Goal: Submit feedback/report problem

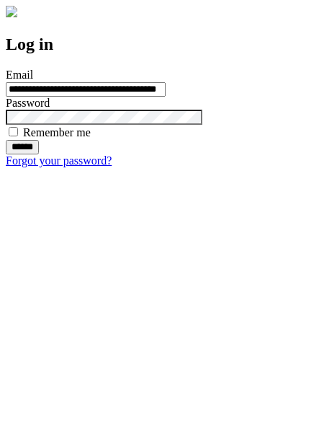
type input "**********"
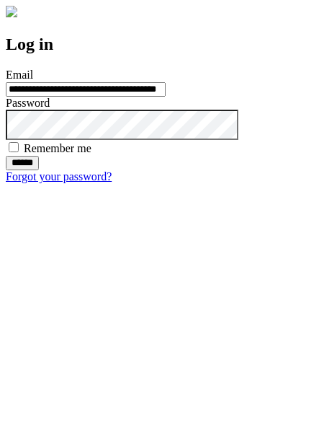
click at [39, 170] on input "******" at bounding box center [22, 163] width 33 height 14
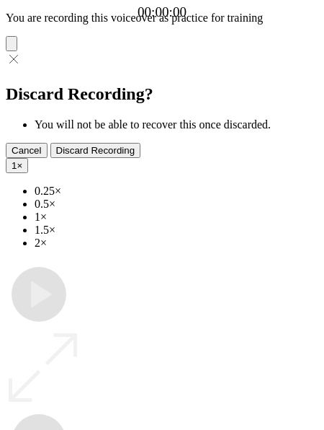
type input "**********"
